Goal: Task Accomplishment & Management: Manage account settings

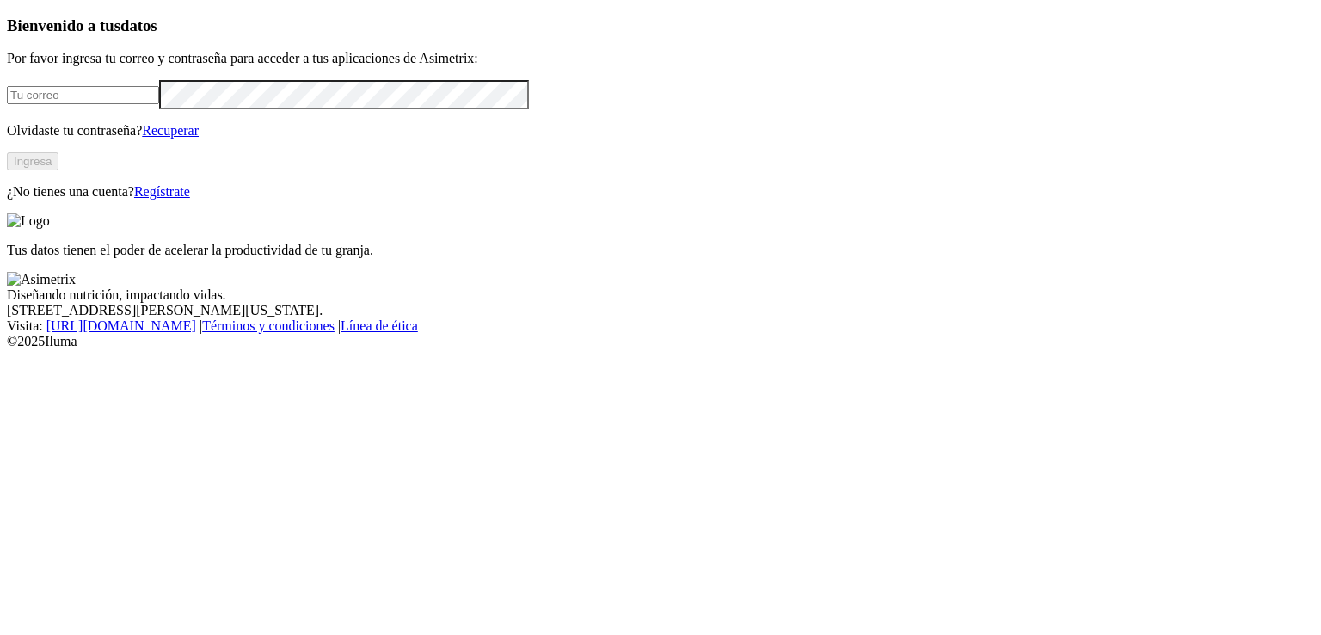
click at [149, 104] on input "email" at bounding box center [83, 95] width 152 height 18
type input "[EMAIL_ADDRESS][PERSON_NAME][DOMAIN_NAME]"
click at [59, 170] on button "Ingresa" at bounding box center [33, 161] width 52 height 18
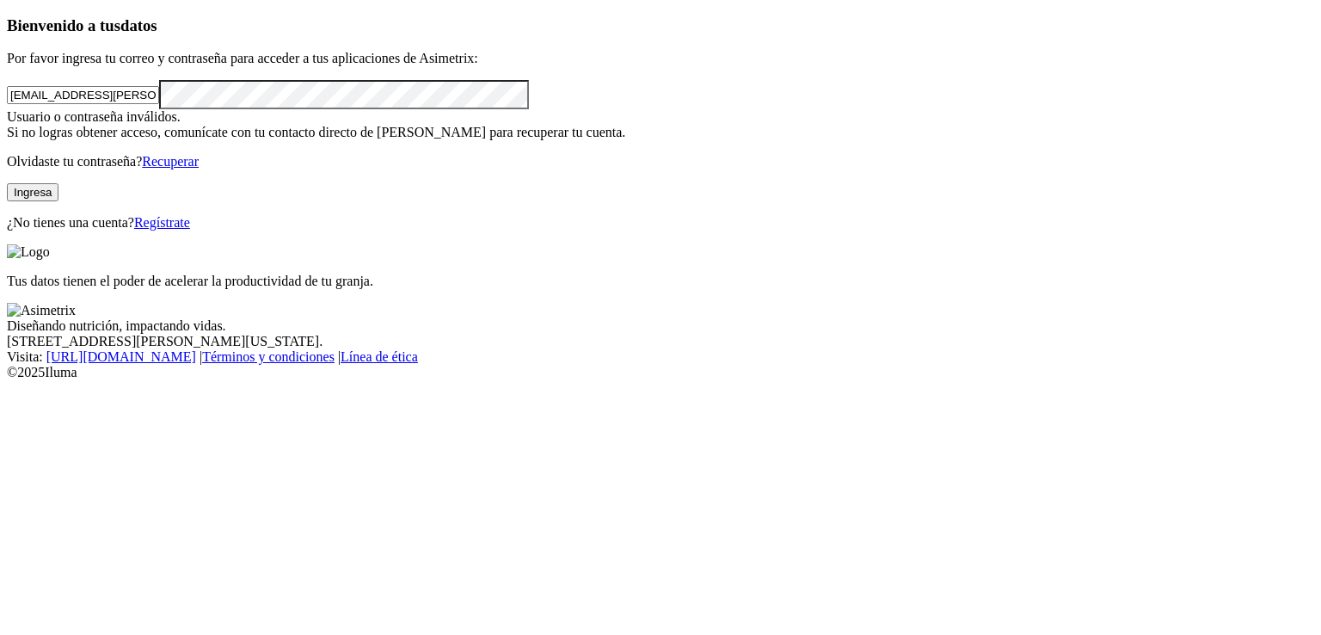
click input "submit" at bounding box center [0, 0] width 0 height 0
click at [14, 231] on div "Bienvenido a tus datos Por favor ingresa tu correo y contraseña para acceder a …" at bounding box center [661, 123] width 1308 height 214
click at [59, 201] on button "Ingresa" at bounding box center [33, 192] width 52 height 18
click at [65, 231] on div "Bienvenido a tus datos Por favor ingresa tu correo y contraseña para acceder a …" at bounding box center [661, 123] width 1308 height 214
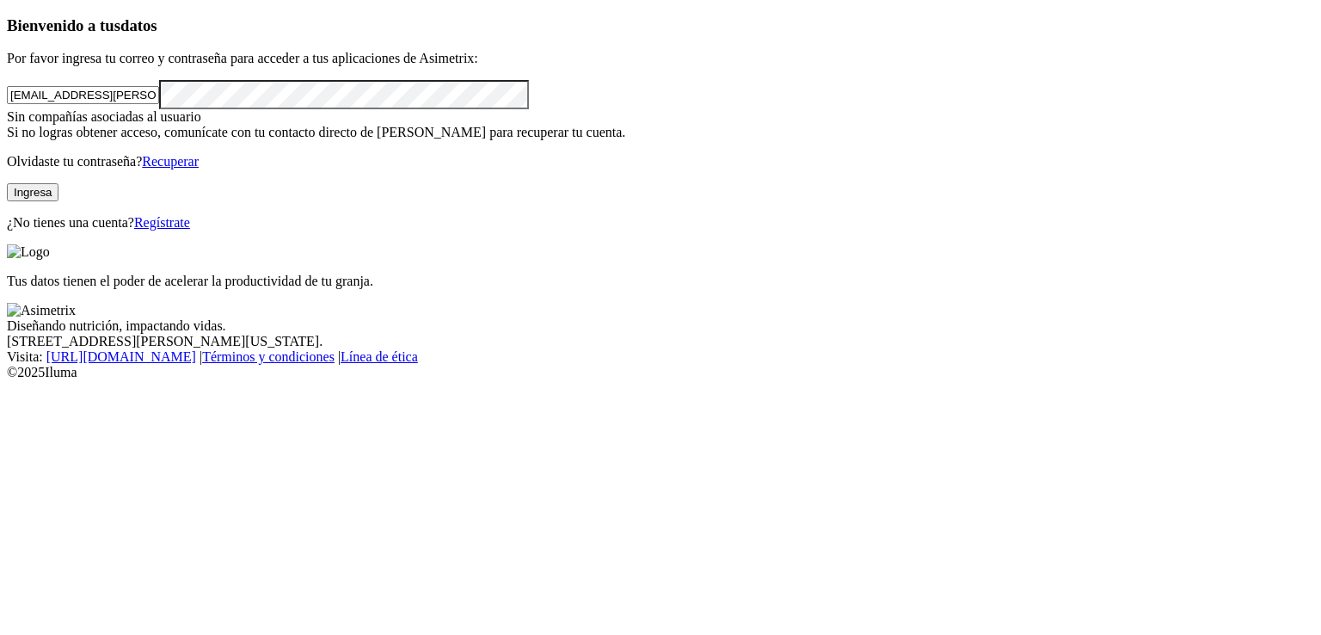
click at [59, 201] on button "Ingresa" at bounding box center [33, 192] width 52 height 18
click input "submit" at bounding box center [0, 0] width 0 height 0
click at [418, 231] on div "Bienvenido a tus datos Por favor ingresa tu correo y contraseña para acceder a …" at bounding box center [661, 123] width 1308 height 214
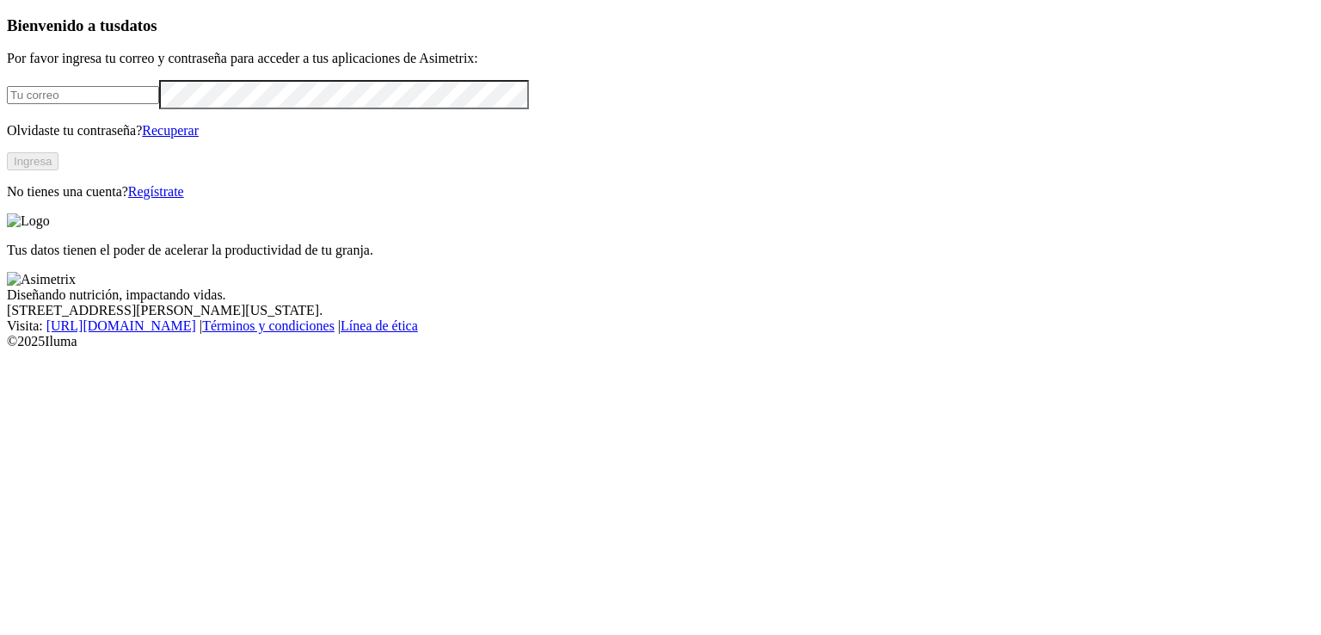
click at [159, 104] on input "email" at bounding box center [83, 95] width 152 height 18
type input "[EMAIL_ADDRESS][DOMAIN_NAME]"
click at [59, 170] on button "Ingresa" at bounding box center [33, 161] width 52 height 18
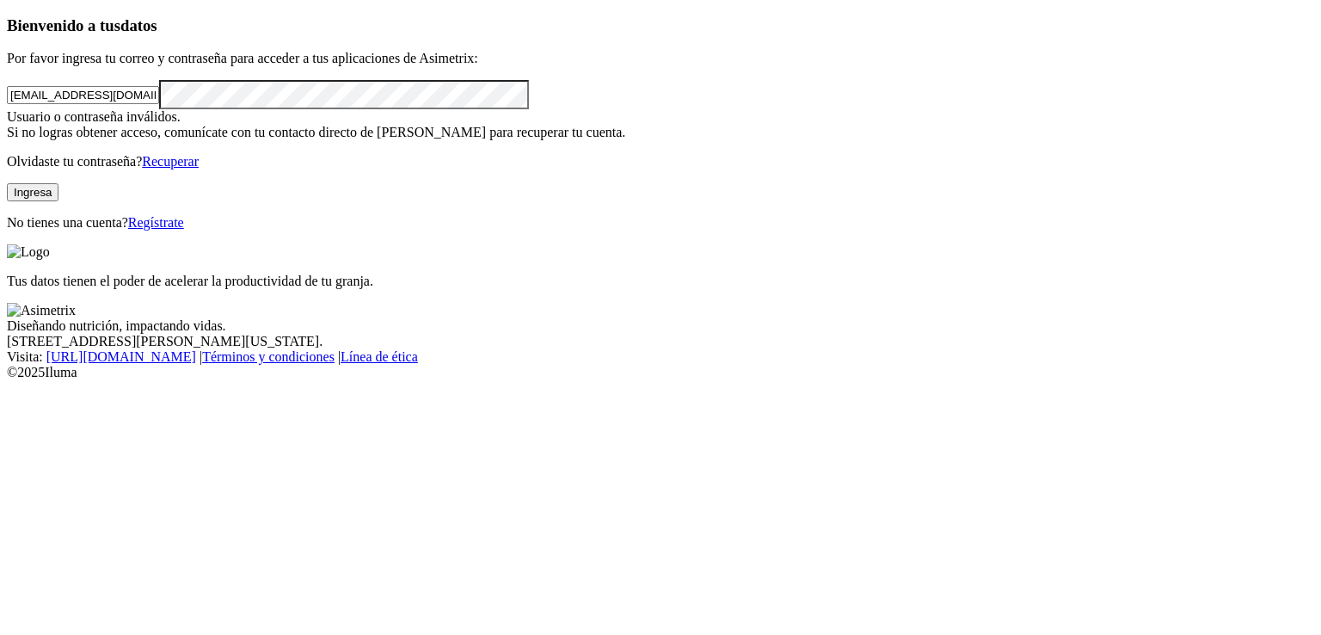
click input "submit" at bounding box center [0, 0] width 0 height 0
click at [400, 173] on div "Bienvenido a tus datos Por favor ingresa tu correo y contraseña para acceder a …" at bounding box center [661, 123] width 1308 height 214
click at [60, 231] on div "Bienvenido a tus datos Por favor ingresa tu correo y contraseña para acceder a …" at bounding box center [661, 123] width 1308 height 214
